Goal: Navigation & Orientation: Find specific page/section

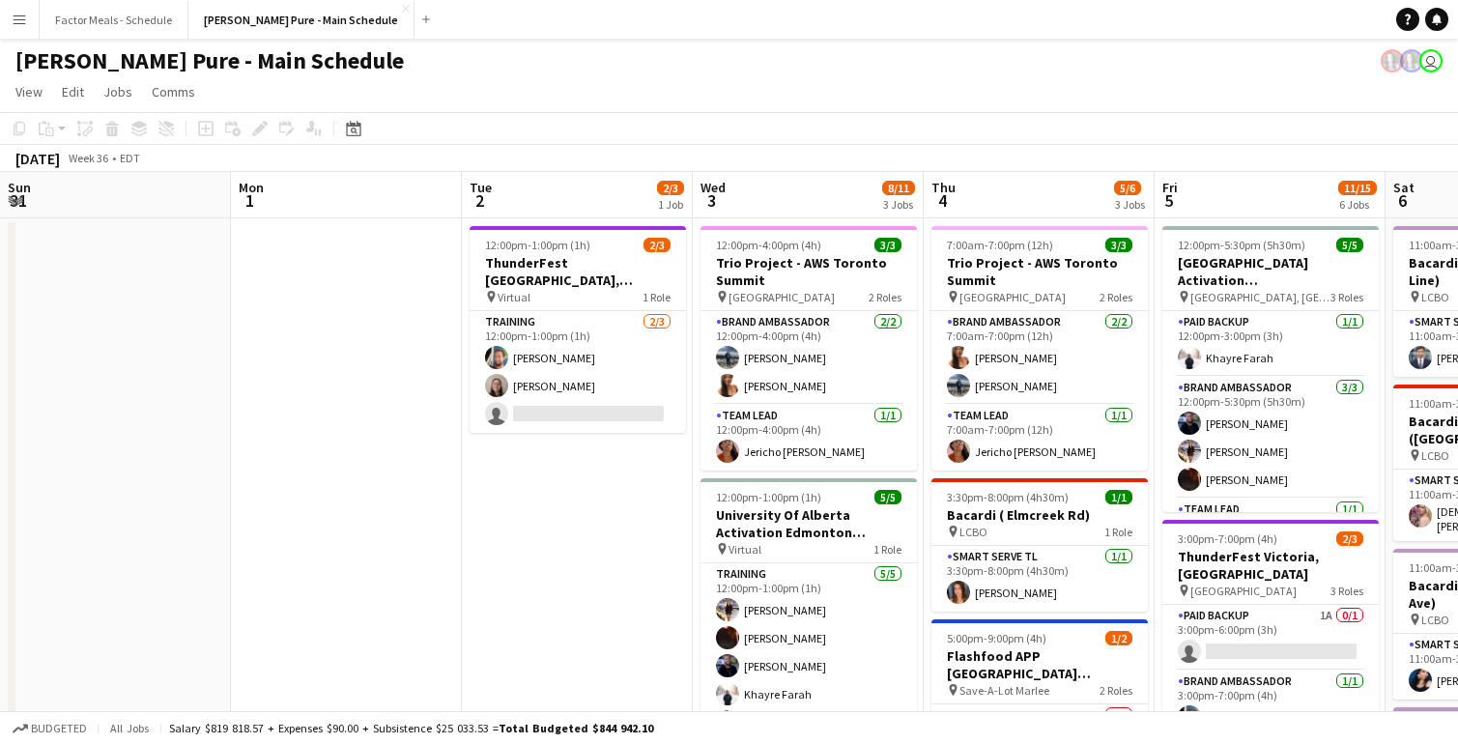
scroll to position [0, 752]
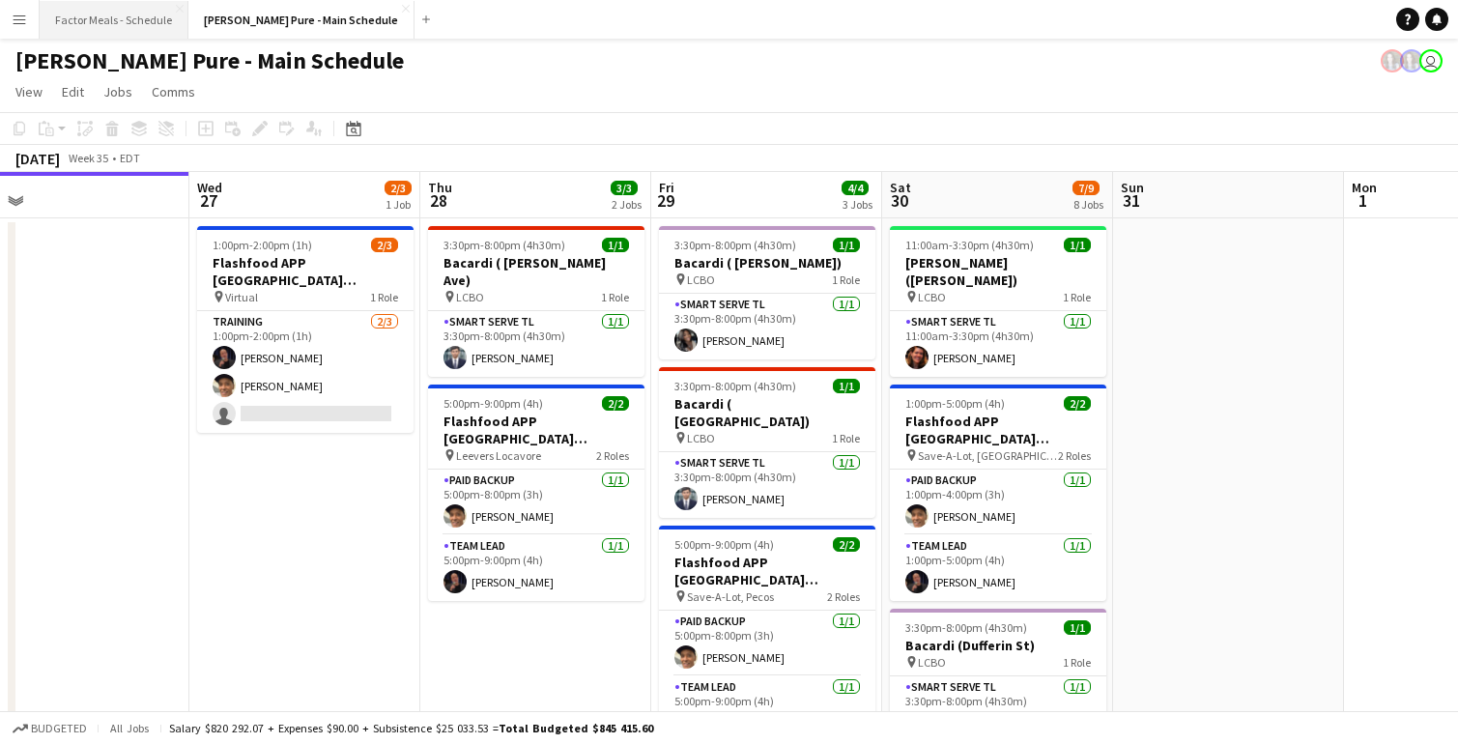
click at [103, 16] on button "Factor Meals - Schedule Close" at bounding box center [114, 20] width 149 height 38
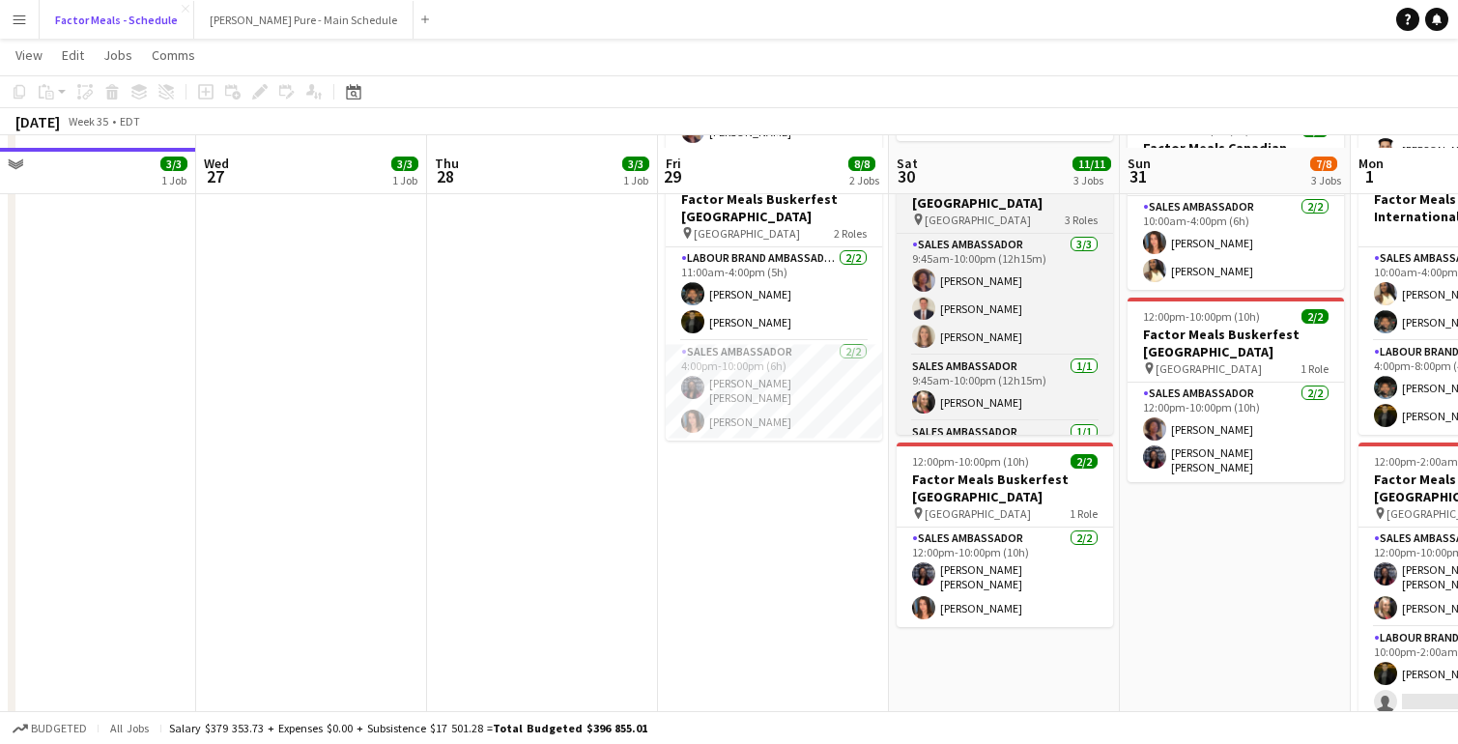
scroll to position [387, 0]
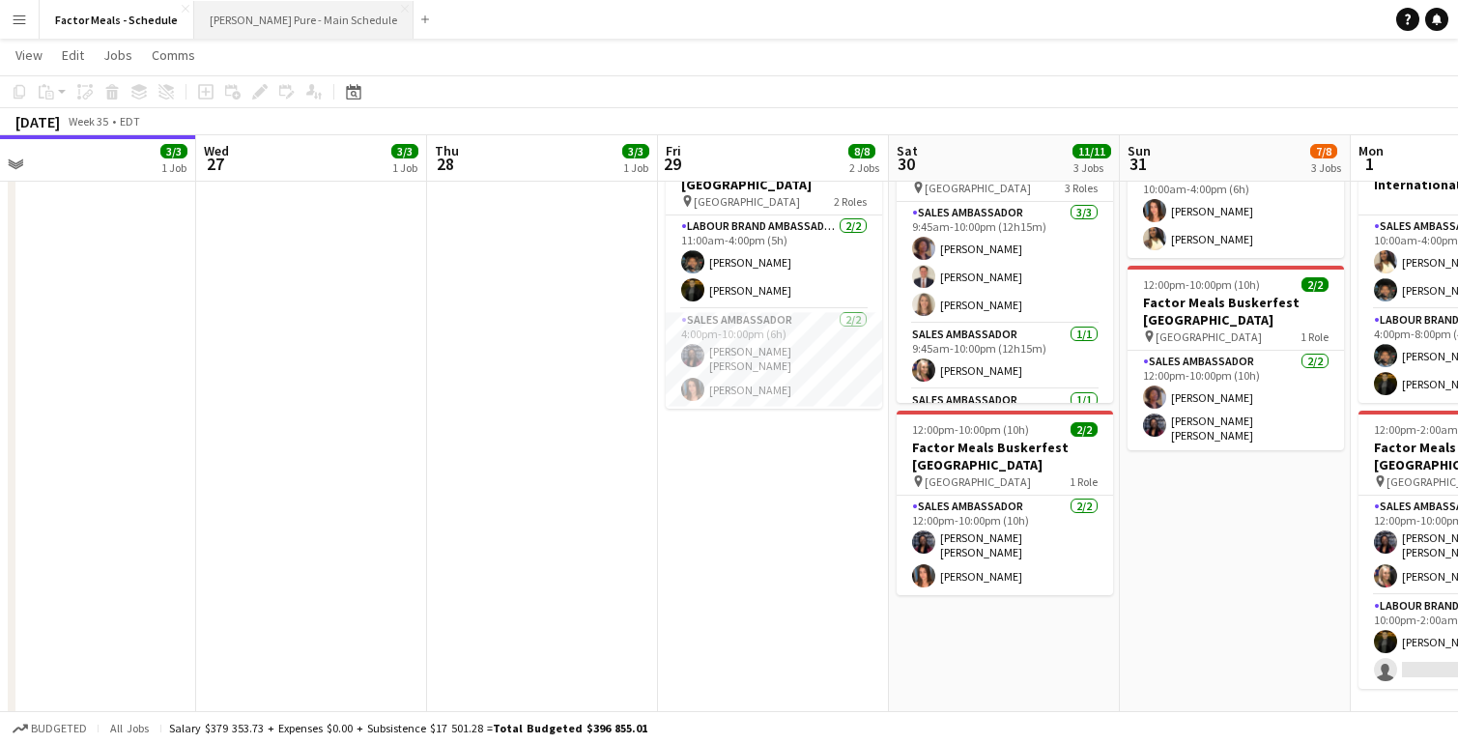
click at [276, 31] on button "[PERSON_NAME] Pure - Main Schedule Close" at bounding box center [303, 20] width 219 height 38
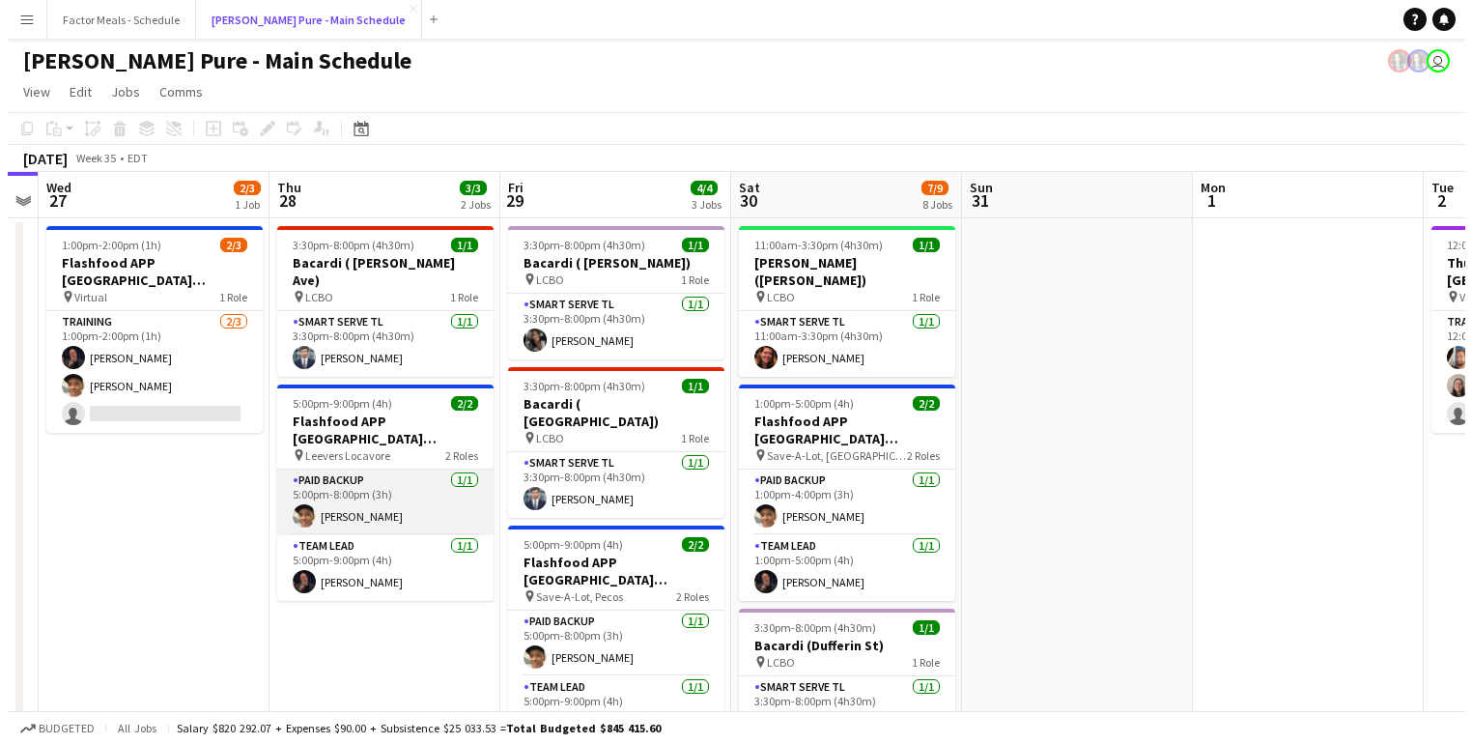
scroll to position [0, 577]
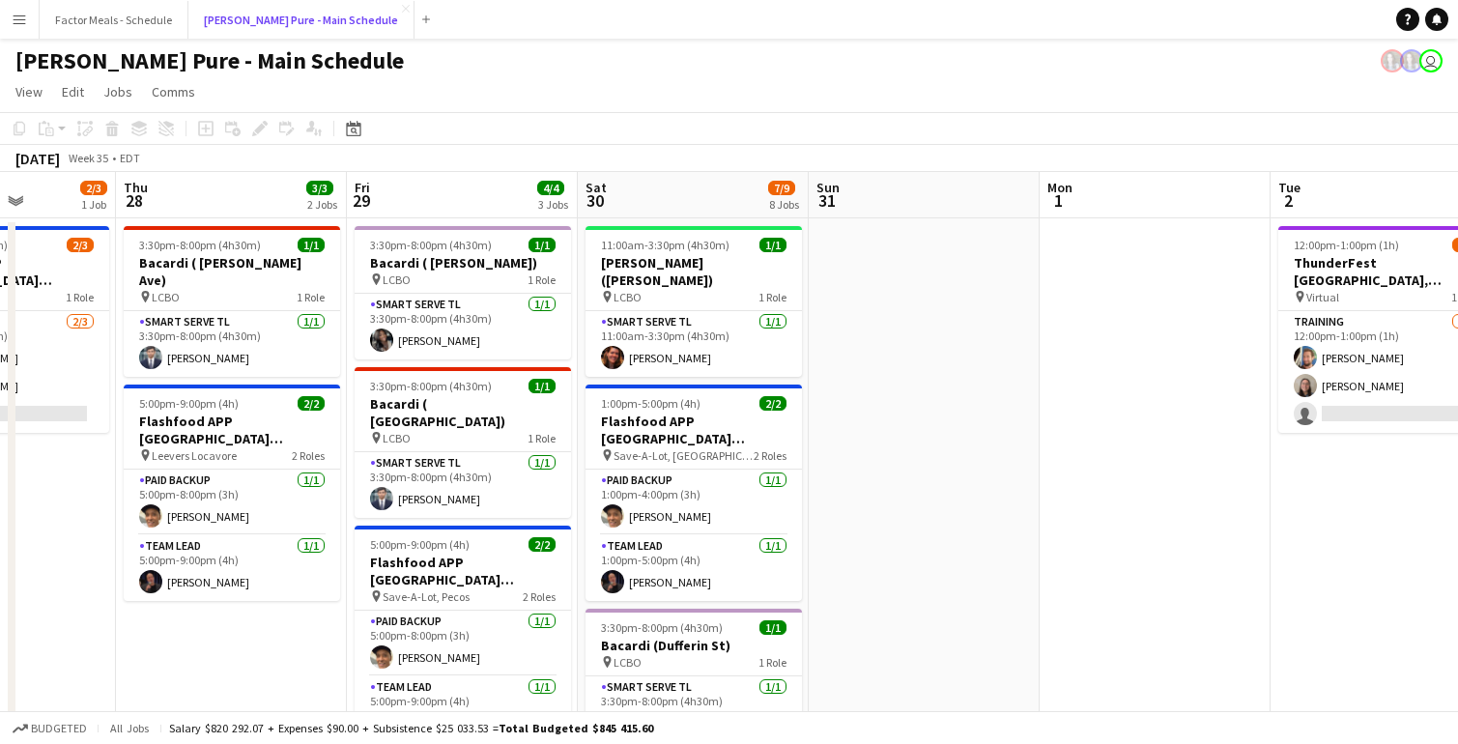
click at [188, 1] on button "[PERSON_NAME] Pure - Main Schedule Close" at bounding box center [301, 20] width 226 height 38
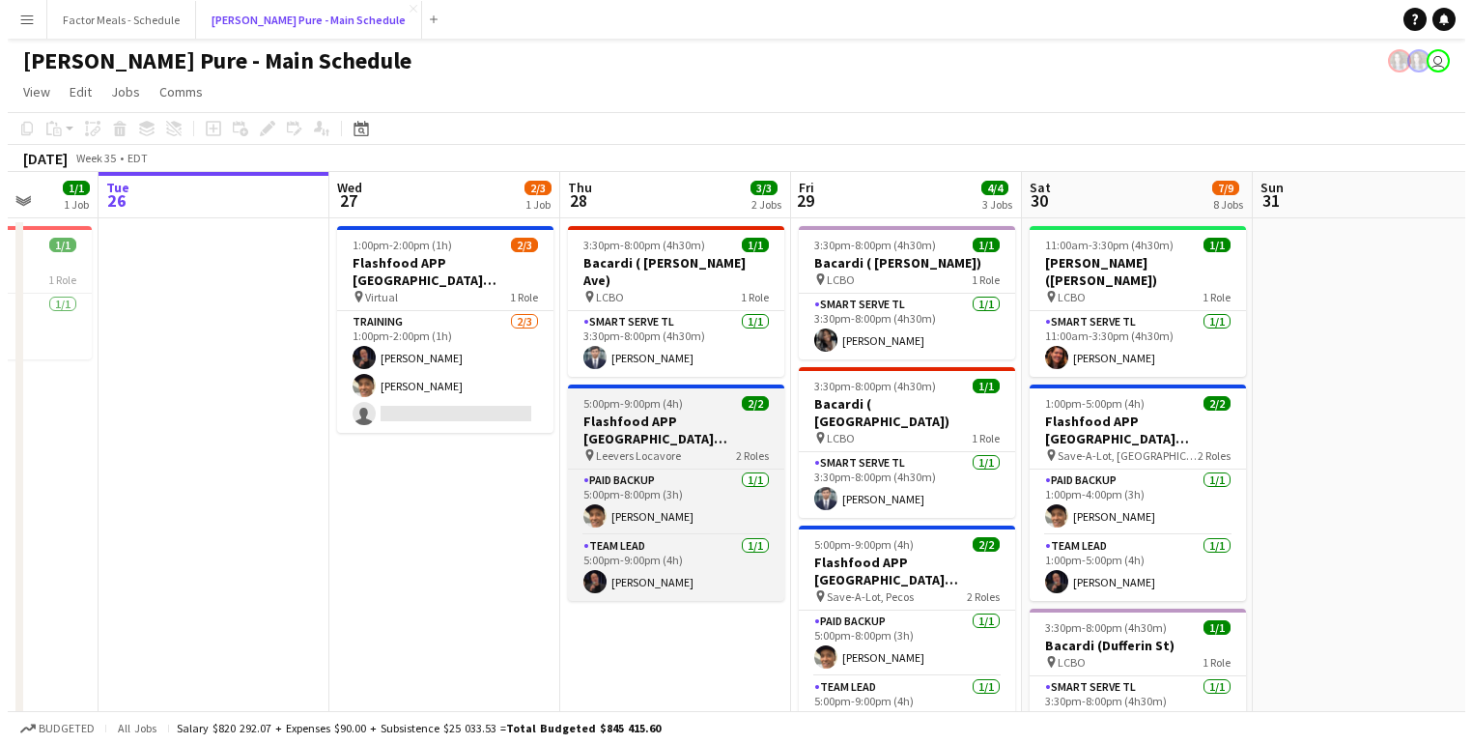
scroll to position [0, 716]
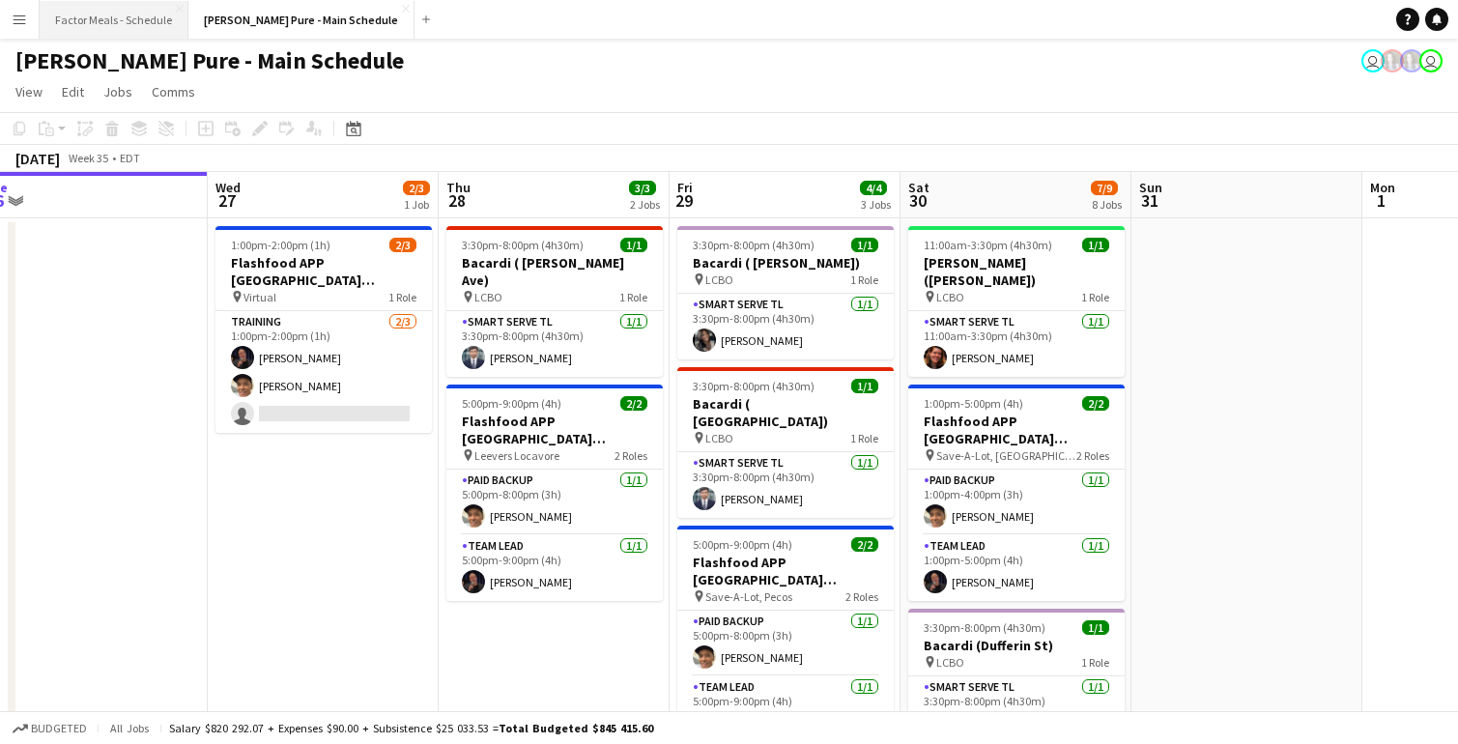
click at [118, 29] on button "Factor Meals - Schedule Close" at bounding box center [114, 20] width 149 height 38
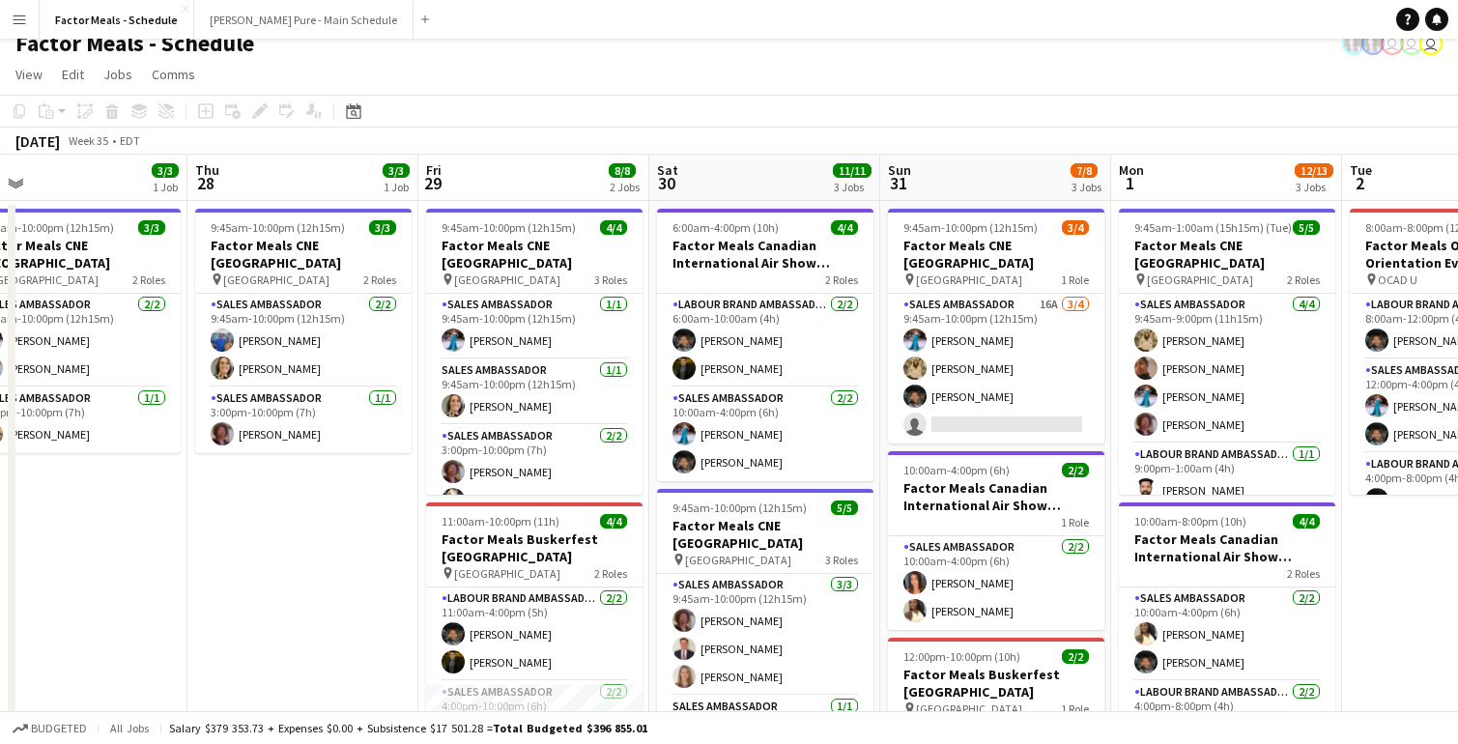
scroll to position [20, 0]
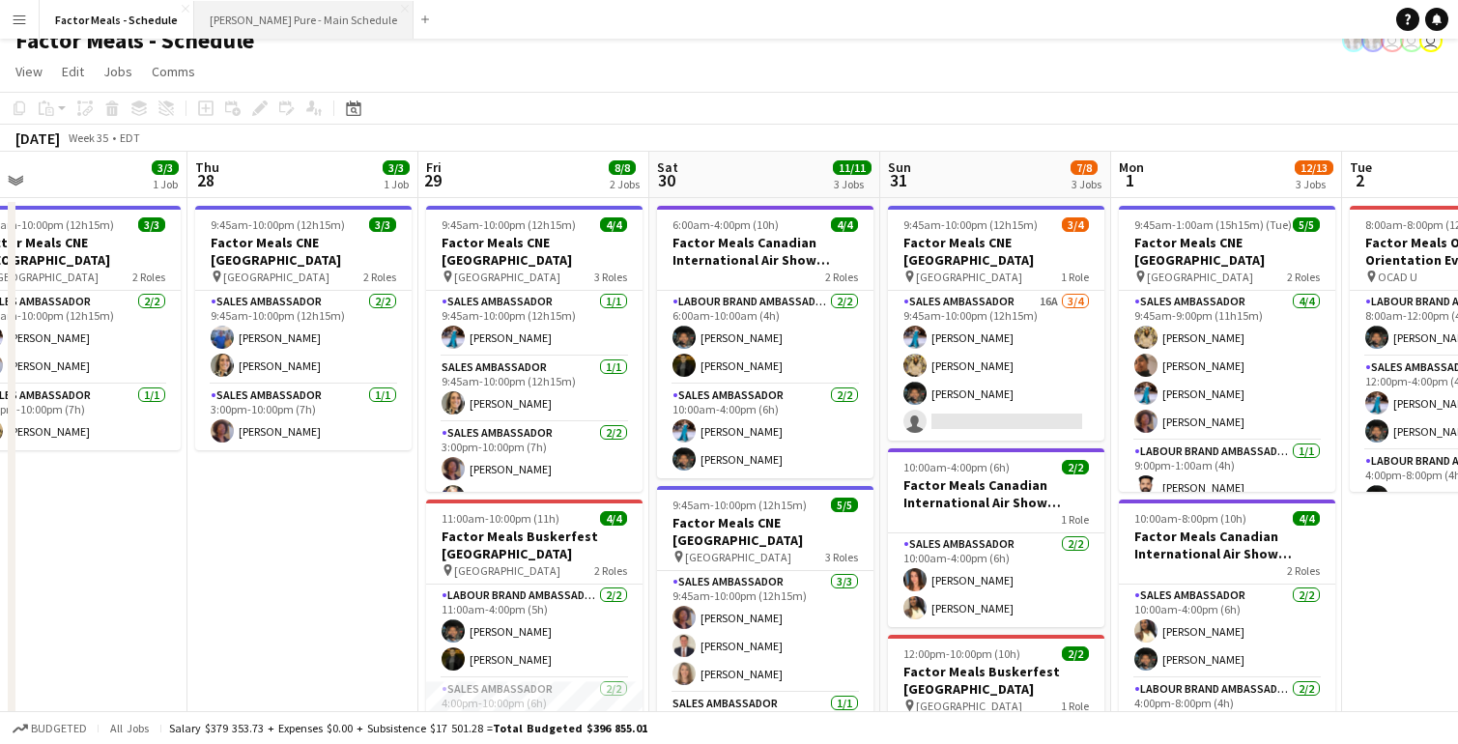
click at [289, 24] on button "[PERSON_NAME] Pure - Main Schedule Close" at bounding box center [303, 20] width 219 height 38
